Goal: Task Accomplishment & Management: Manage account settings

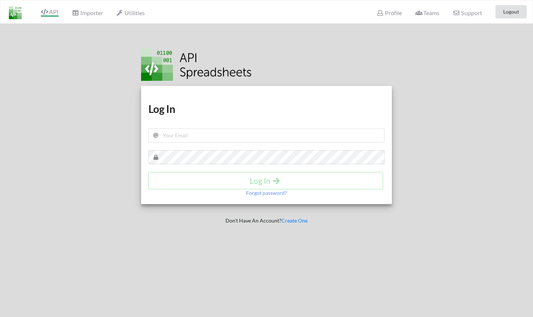
click at [53, 17] on span "API" at bounding box center [50, 12] width 18 height 9
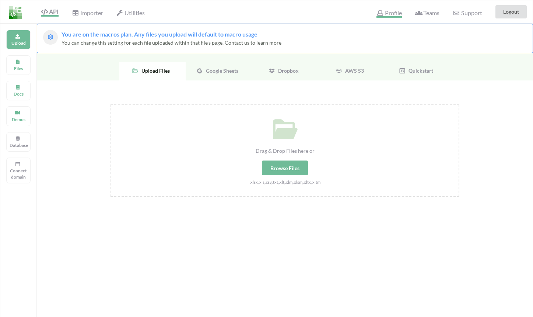
click at [391, 11] on span "Profile" at bounding box center [389, 13] width 25 height 9
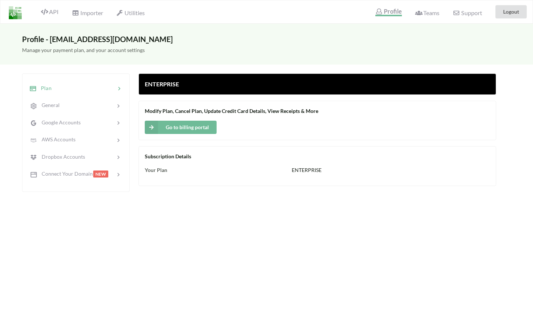
click at [219, 224] on div "Profile - adhaar@apispreadsheets.com Manage your payment plan, and your account…" at bounding box center [266, 182] width 533 height 317
click at [211, 175] on div "Subscription Details Your Plan ENTERPRISE" at bounding box center [318, 166] width 358 height 40
click at [187, 126] on button "Go to billing portal" at bounding box center [181, 127] width 72 height 13
click at [215, 129] on button "Go to billing portal" at bounding box center [181, 127] width 72 height 13
click at [209, 128] on button "Go to billing portal" at bounding box center [181, 127] width 72 height 13
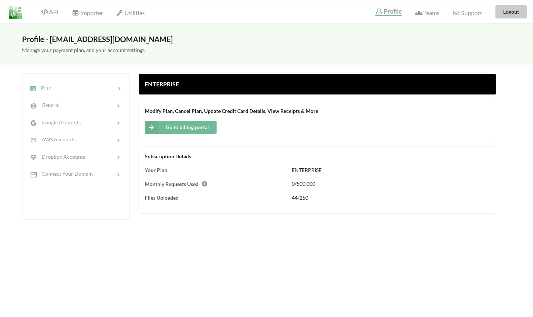
click at [504, 13] on button "Logout" at bounding box center [511, 11] width 31 height 13
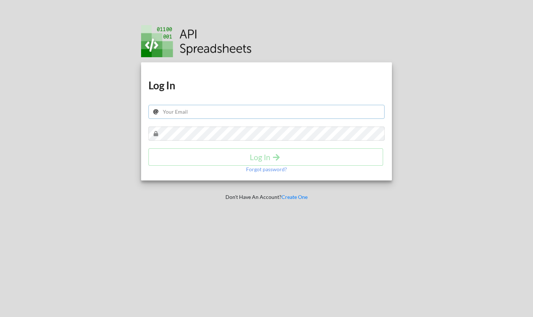
click at [218, 109] on input "text" at bounding box center [267, 112] width 236 height 14
click at [217, 112] on input "text" at bounding box center [267, 112] width 236 height 14
type input "testfreeutil123@apispreadsheets.com"
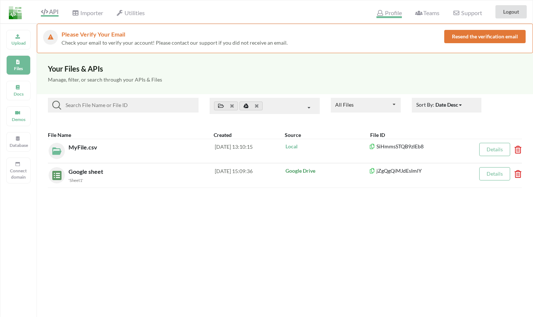
click at [384, 11] on span "Profile" at bounding box center [389, 13] width 25 height 9
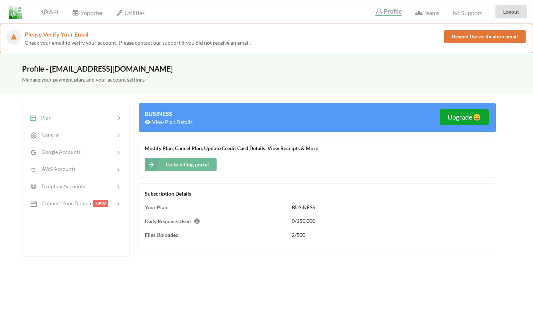
click at [481, 122] on button "Upgrade 😀" at bounding box center [464, 117] width 49 height 16
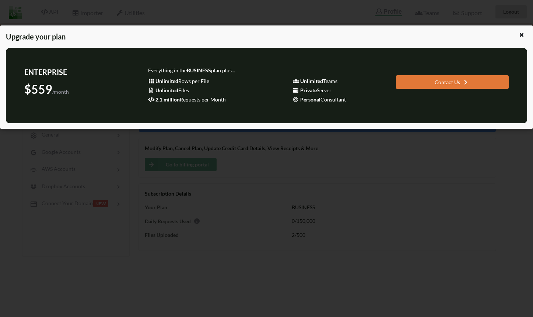
click at [519, 39] on div at bounding box center [522, 35] width 9 height 9
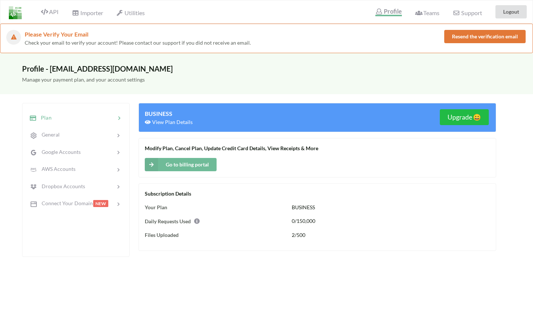
click at [190, 164] on button "Go to billing portal" at bounding box center [181, 164] width 72 height 13
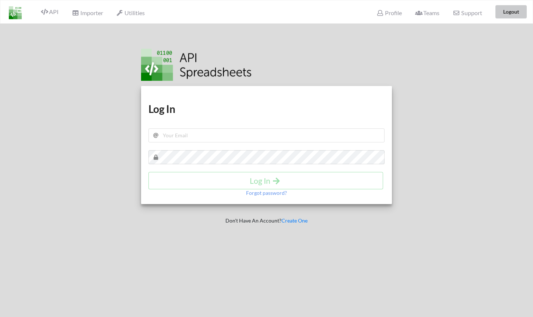
click at [519, 14] on button "Logout" at bounding box center [511, 11] width 31 height 13
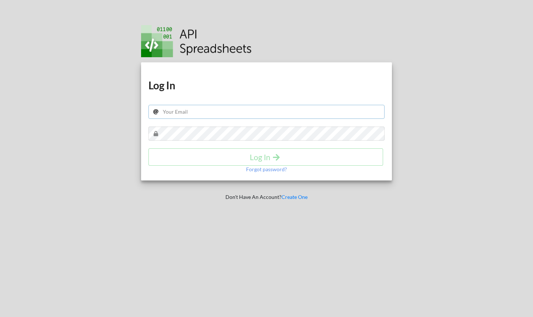
click at [229, 109] on input "text" at bounding box center [267, 112] width 236 height 14
paste input "[EMAIL_ADDRESS][DOMAIN_NAME]"
type input "[EMAIL_ADDRESS][DOMAIN_NAME]"
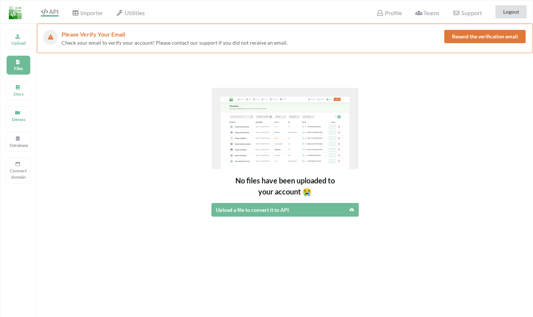
click at [384, 18] on div "Profile" at bounding box center [389, 12] width 35 height 16
click at [385, 17] on div "Profile" at bounding box center [389, 12] width 35 height 16
click at [386, 14] on span "Profile" at bounding box center [389, 13] width 25 height 9
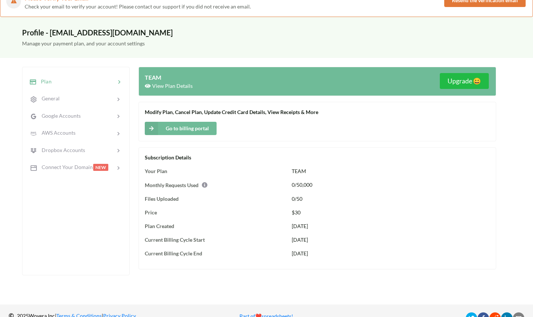
scroll to position [35, 0]
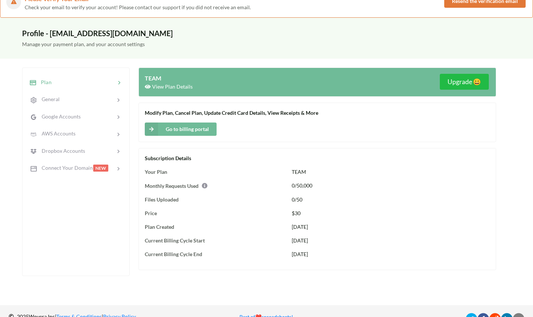
click at [435, 75] on div "Upgrade 😀" at bounding box center [404, 82] width 173 height 17
click at [440, 78] on button "Upgrade 😀" at bounding box center [464, 82] width 49 height 16
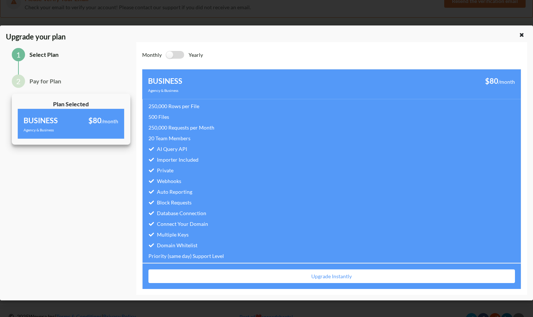
click at [176, 55] on label at bounding box center [175, 55] width 18 height 8
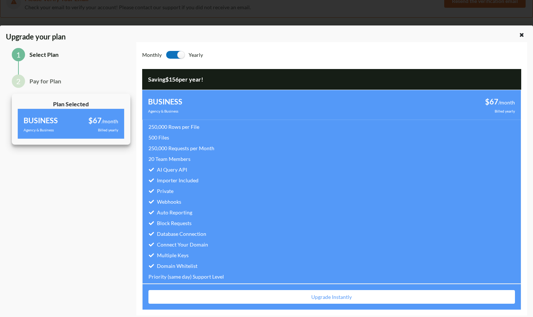
click at [175, 56] on label at bounding box center [175, 55] width 18 height 8
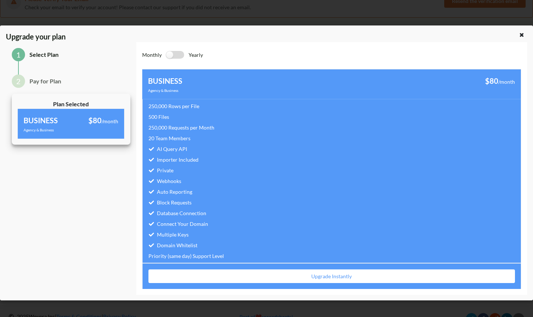
click at [175, 56] on label at bounding box center [175, 55] width 18 height 8
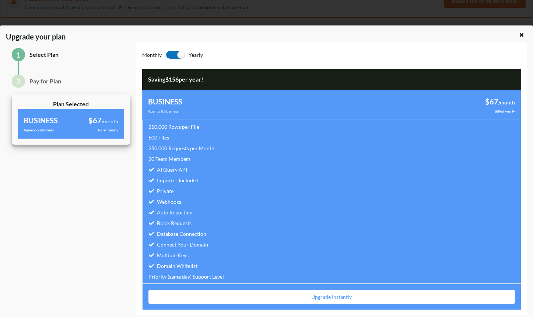
click at [175, 56] on label at bounding box center [175, 55] width 18 height 8
checkbox input "false"
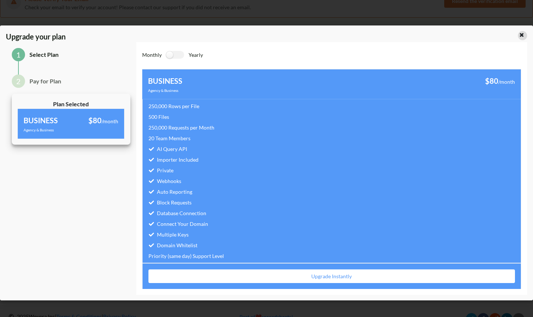
click at [525, 38] on div at bounding box center [522, 35] width 9 height 9
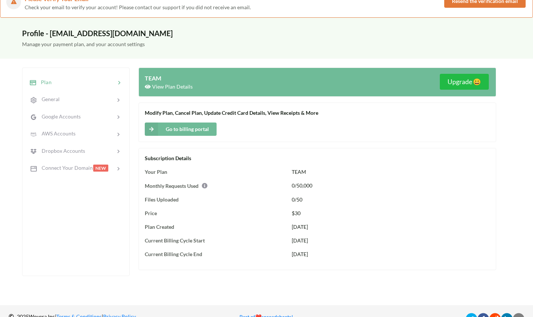
click at [210, 127] on button "Go to billing portal" at bounding box center [181, 128] width 72 height 13
